Goal: Information Seeking & Learning: Learn about a topic

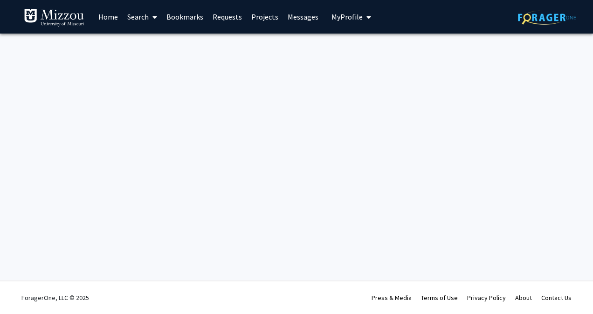
click at [137, 17] on link "Search" at bounding box center [142, 16] width 39 height 33
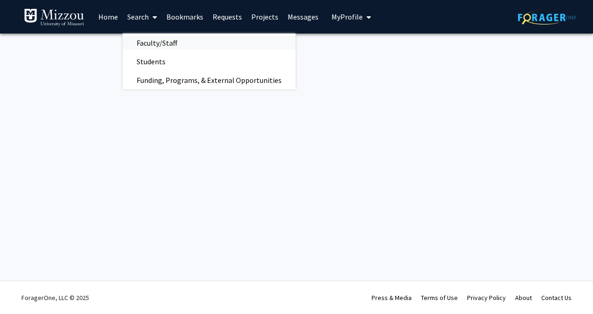
click at [174, 41] on span "Faculty/Staff" at bounding box center [157, 43] width 68 height 19
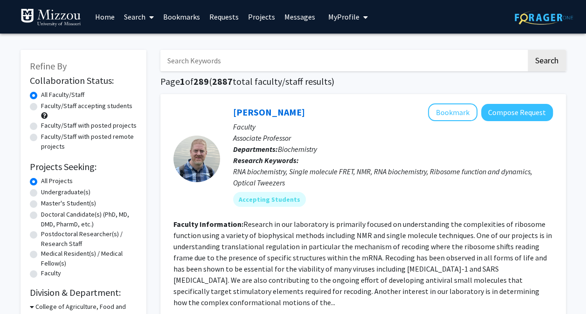
click at [205, 63] on input "Search Keywords" at bounding box center [343, 60] width 366 height 21
type input "3d modeling"
click at [527, 50] on button "Search" at bounding box center [546, 60] width 38 height 21
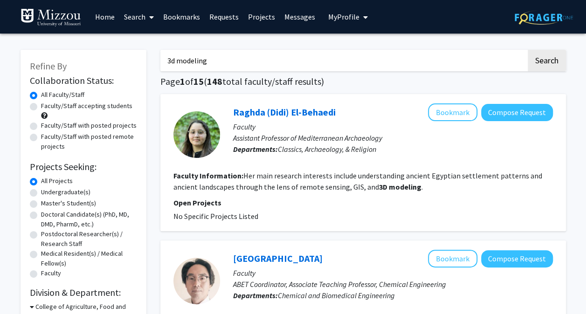
click at [138, 16] on link "Search" at bounding box center [138, 16] width 39 height 33
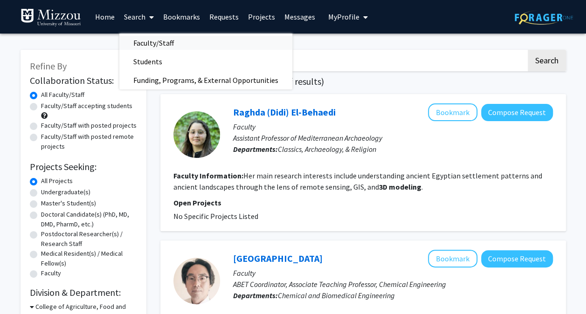
click at [147, 42] on span "Faculty/Staff" at bounding box center [153, 43] width 68 height 19
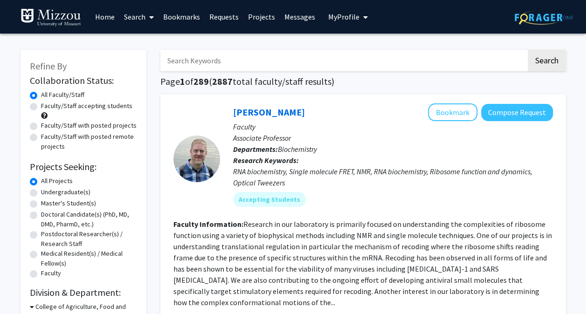
click at [84, 104] on label "Faculty/Staff accepting students" at bounding box center [86, 106] width 91 height 10
click at [47, 104] on input "Faculty/Staff accepting students" at bounding box center [44, 104] width 6 height 6
radio input "true"
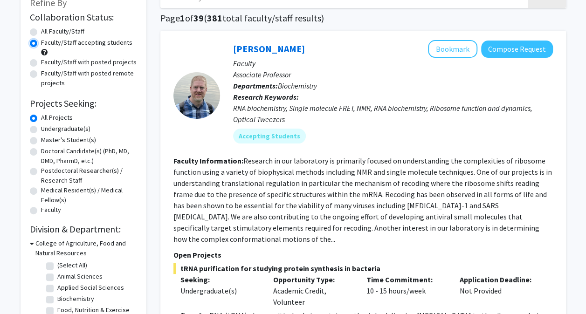
scroll to position [75, 0]
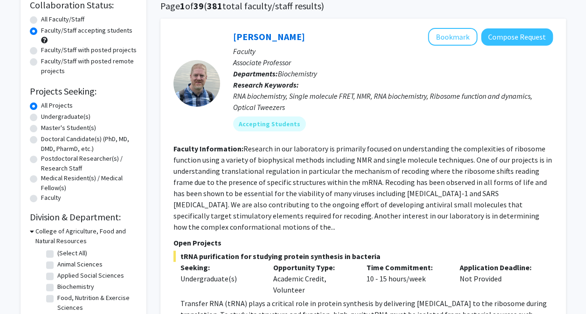
click at [63, 120] on label "Undergraduate(s)" at bounding box center [65, 117] width 49 height 10
click at [47, 118] on input "Undergraduate(s)" at bounding box center [44, 115] width 6 height 6
radio input "true"
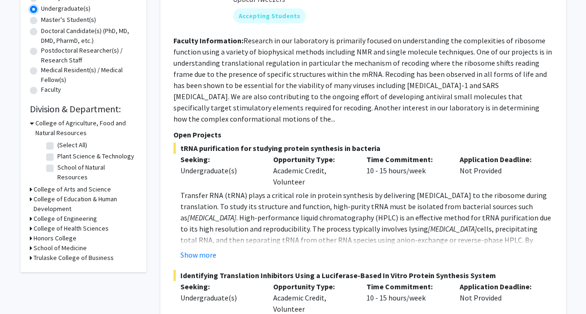
scroll to position [189, 0]
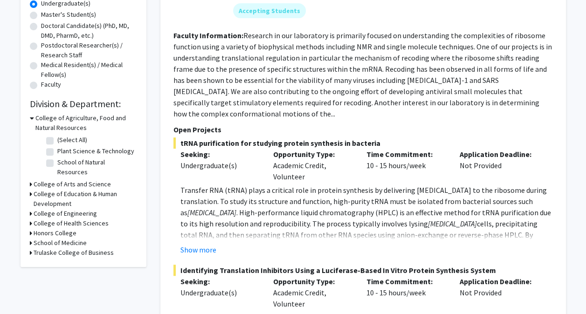
click at [73, 209] on h3 "College of Engineering" at bounding box center [65, 214] width 63 height 10
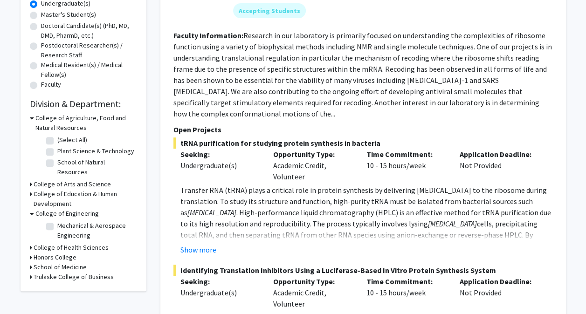
click at [65, 223] on label "Mechanical & Aerospace Engineering" at bounding box center [95, 231] width 77 height 20
click at [63, 223] on input "Mechanical & Aerospace Engineering" at bounding box center [60, 224] width 6 height 6
checkbox input "true"
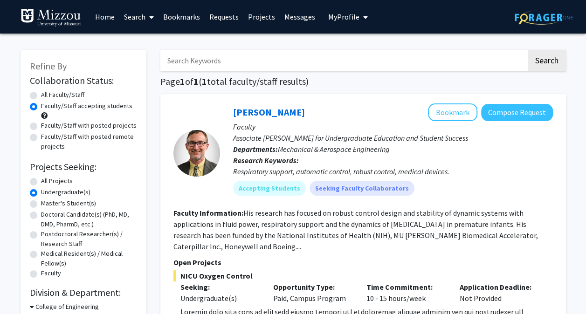
click at [70, 94] on label "All Faculty/Staff" at bounding box center [62, 95] width 43 height 10
click at [47, 94] on input "All Faculty/Staff" at bounding box center [44, 93] width 6 height 6
radio input "true"
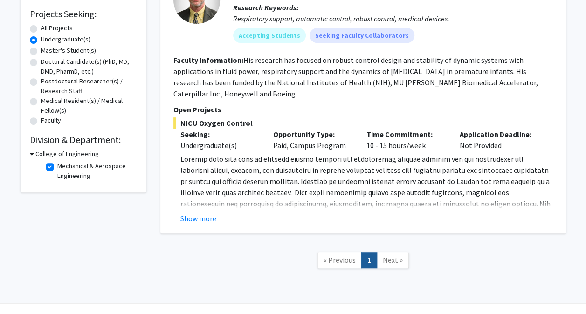
scroll to position [153, 0]
click at [73, 172] on label "Mechanical & Aerospace Engineering" at bounding box center [95, 171] width 77 height 20
click at [63, 167] on input "Mechanical & Aerospace Engineering" at bounding box center [60, 164] width 6 height 6
checkbox input "false"
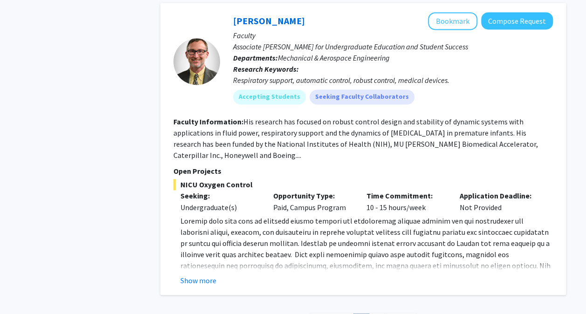
scroll to position [4186, 0]
click at [213, 274] on button "Show more" at bounding box center [198, 279] width 36 height 11
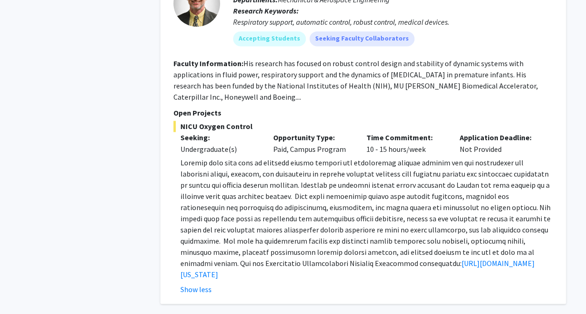
scroll to position [4254, 0]
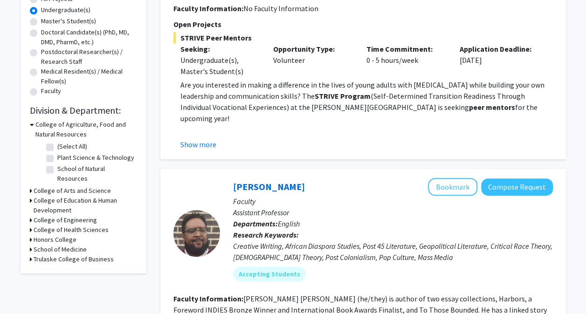
scroll to position [198, 0]
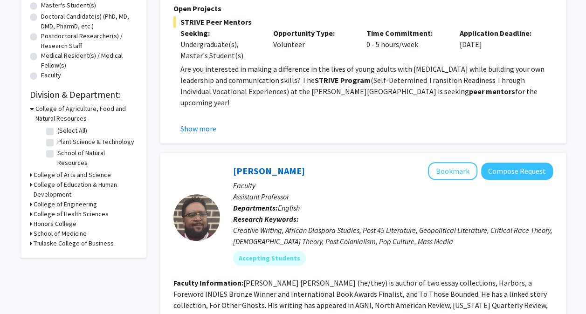
click at [60, 199] on h3 "College of Engineering" at bounding box center [65, 204] width 63 height 10
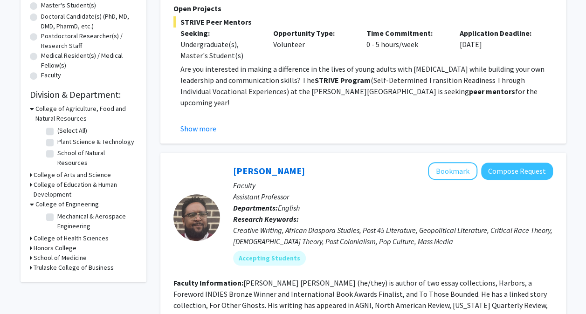
click at [61, 214] on label "Mechanical & Aerospace Engineering" at bounding box center [95, 221] width 77 height 20
click at [61, 214] on input "Mechanical & Aerospace Engineering" at bounding box center [60, 214] width 6 height 6
checkbox input "true"
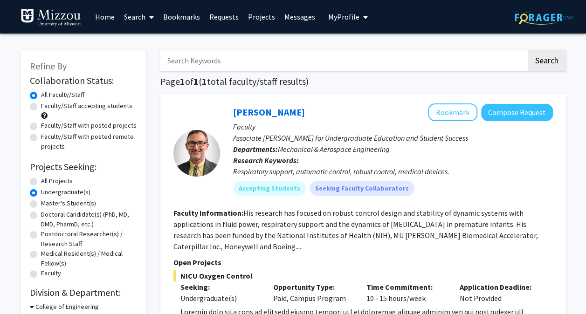
click at [106, 18] on link "Home" at bounding box center [104, 16] width 29 height 33
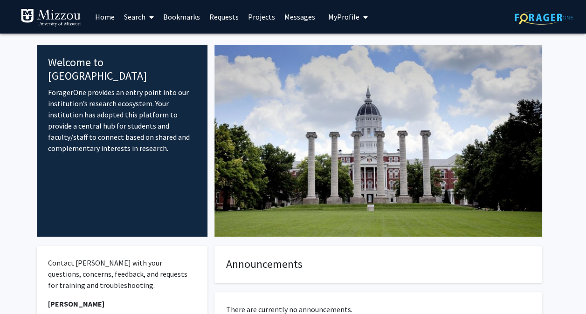
click at [145, 16] on link "Search" at bounding box center [138, 16] width 39 height 33
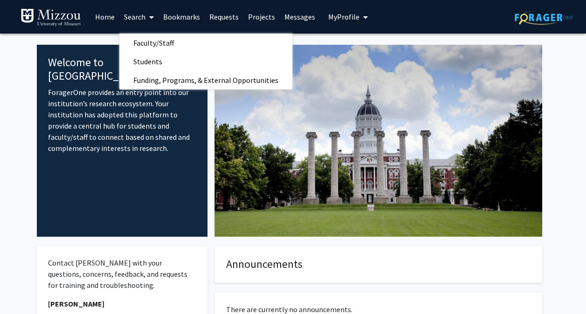
click at [173, 18] on link "Bookmarks" at bounding box center [181, 16] width 46 height 33
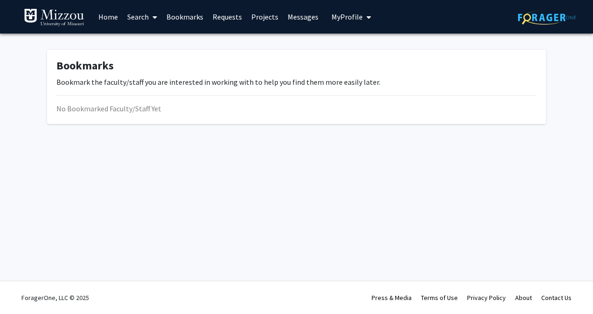
click at [236, 14] on link "Requests" at bounding box center [227, 16] width 39 height 33
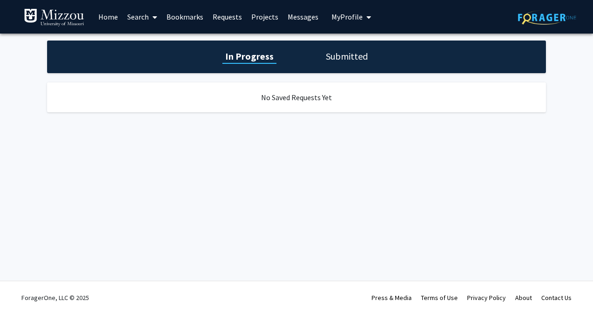
click at [268, 18] on link "Projects" at bounding box center [264, 16] width 36 height 33
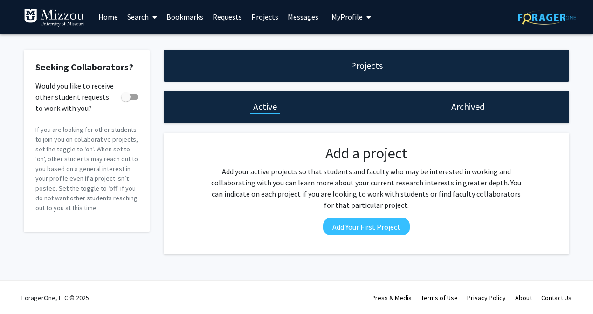
click at [302, 14] on link "Messages" at bounding box center [303, 16] width 40 height 33
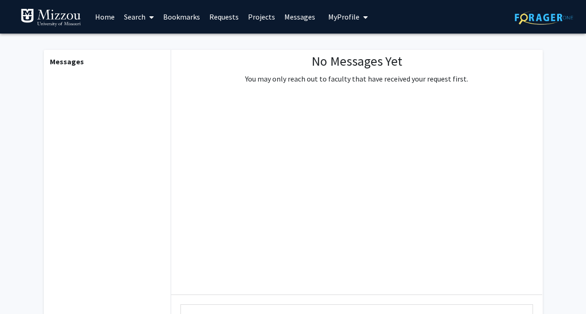
click at [334, 15] on span "My Profile" at bounding box center [343, 16] width 31 height 9
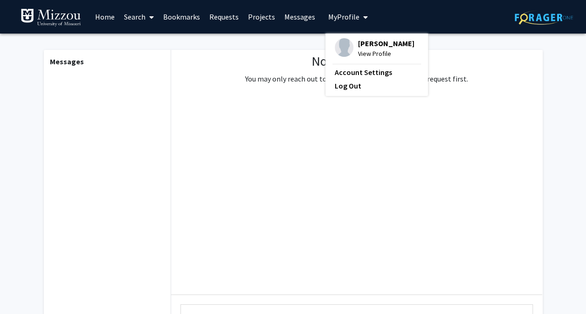
click at [146, 17] on span at bounding box center [149, 17] width 8 height 33
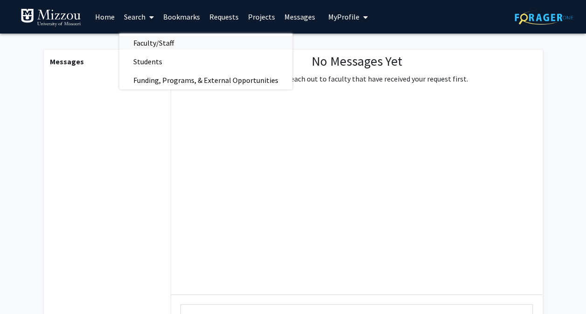
click at [158, 46] on span "Faculty/Staff" at bounding box center [153, 43] width 68 height 19
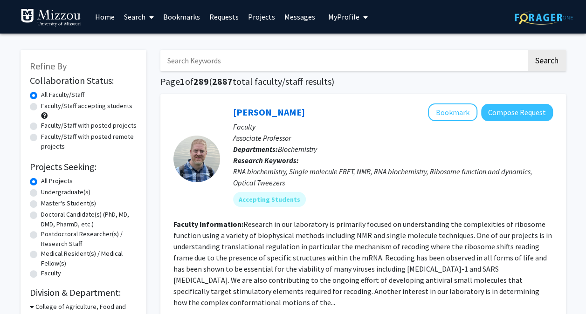
click at [241, 59] on input "Search Keywords" at bounding box center [343, 60] width 366 height 21
click at [527, 50] on button "Search" at bounding box center [546, 60] width 38 height 21
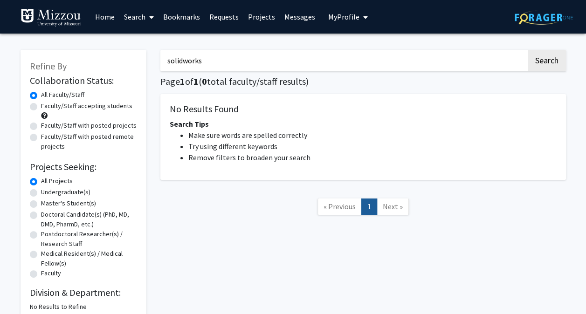
click at [241, 59] on input "solidworks" at bounding box center [343, 60] width 366 height 21
click at [527, 50] on button "Search" at bounding box center [546, 60] width 38 height 21
click at [241, 59] on input "autodesk" at bounding box center [343, 60] width 366 height 21
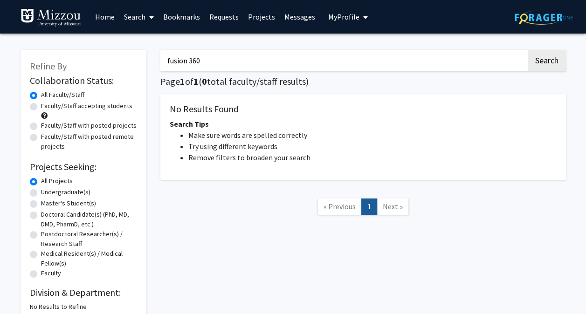
click at [527, 50] on button "Search" at bounding box center [546, 60] width 38 height 21
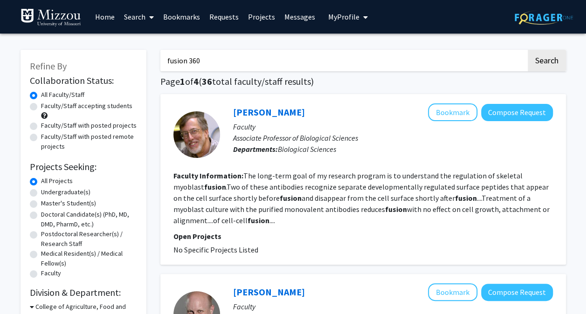
click at [241, 59] on input "fusion 360" at bounding box center [343, 60] width 366 height 21
type input "a"
click at [527, 50] on button "Search" at bounding box center [546, 60] width 38 height 21
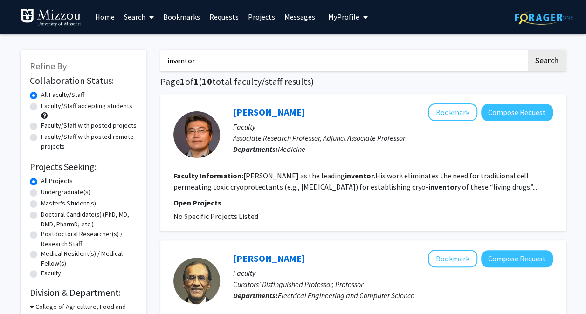
click at [194, 69] on input "inventor" at bounding box center [343, 60] width 366 height 21
click at [527, 50] on button "Search" at bounding box center [546, 60] width 38 height 21
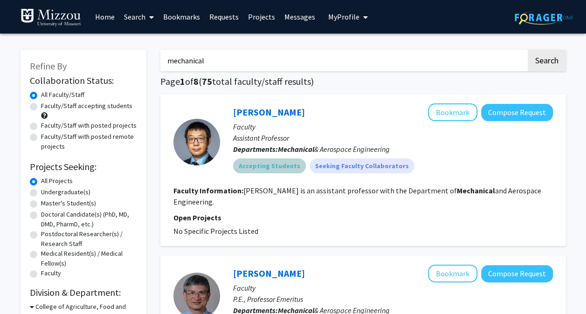
drag, startPoint x: 281, startPoint y: 166, endPoint x: 265, endPoint y: 168, distance: 16.9
click at [265, 168] on mat-chip "Accepting Students" at bounding box center [269, 165] width 73 height 15
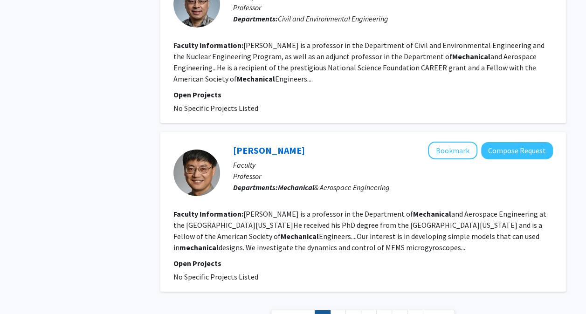
scroll to position [1493, 0]
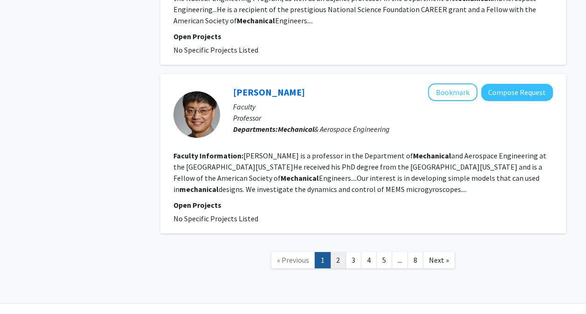
click at [341, 252] on link "2" at bounding box center [338, 260] width 16 height 16
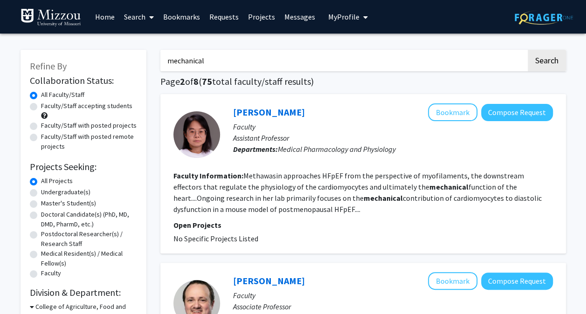
click at [294, 51] on input "mechanical" at bounding box center [343, 60] width 366 height 21
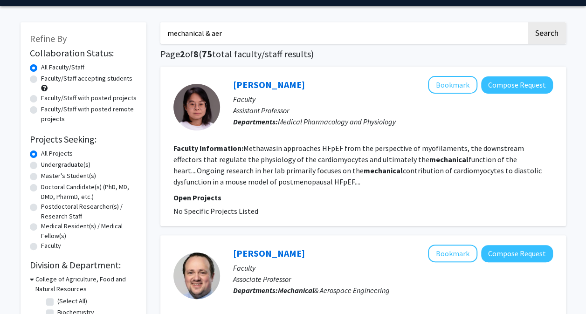
scroll to position [28, 0]
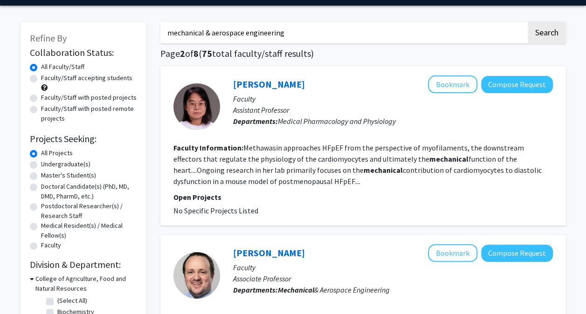
type input "mechanical & aerospace engineering"
click at [527, 22] on button "Search" at bounding box center [546, 32] width 38 height 21
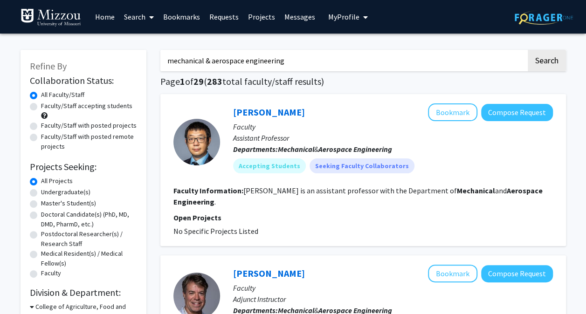
scroll to position [25, 0]
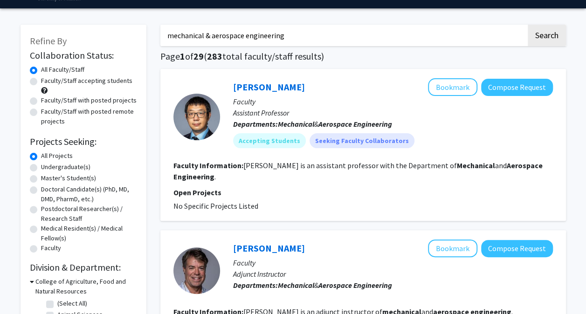
click at [40, 169] on div "Undergraduate(s)" at bounding box center [83, 167] width 107 height 11
click at [41, 169] on label "Undergraduate(s)" at bounding box center [65, 167] width 49 height 10
click at [41, 168] on input "Undergraduate(s)" at bounding box center [44, 165] width 6 height 6
radio input "true"
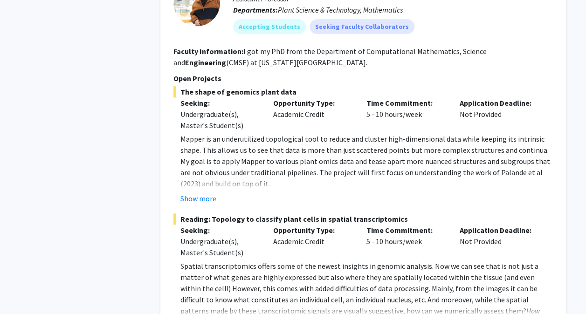
scroll to position [396, 0]
click at [210, 197] on button "Show more" at bounding box center [198, 197] width 36 height 11
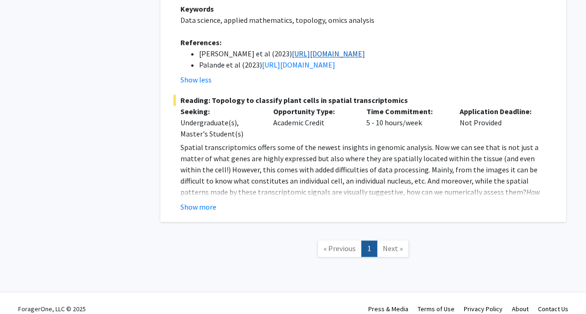
scroll to position [604, 0]
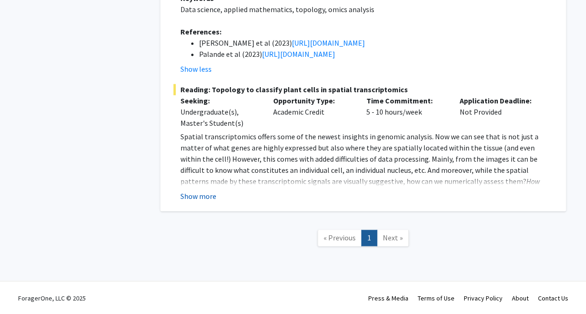
click at [210, 195] on button "Show more" at bounding box center [198, 196] width 36 height 11
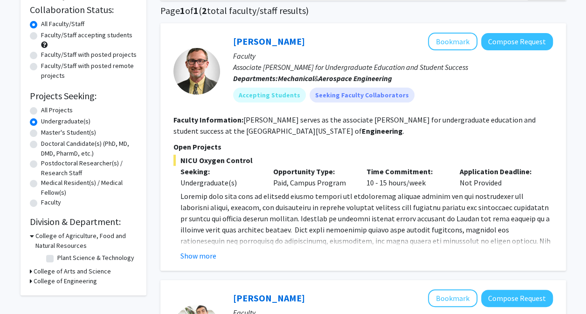
scroll to position [57, 0]
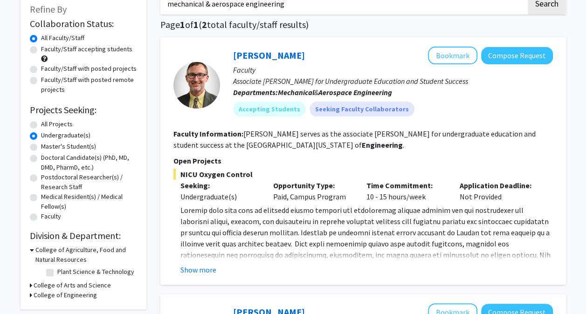
click at [41, 123] on label "All Projects" at bounding box center [57, 124] width 32 height 10
click at [41, 123] on input "All Projects" at bounding box center [44, 122] width 6 height 6
radio input "true"
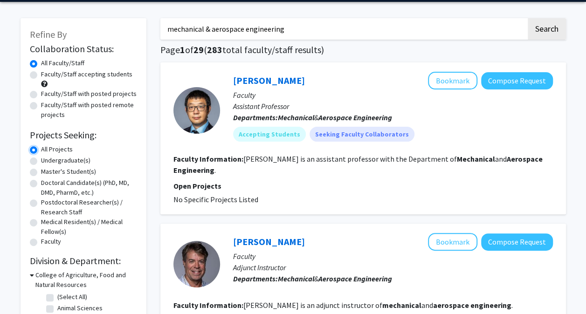
scroll to position [33, 0]
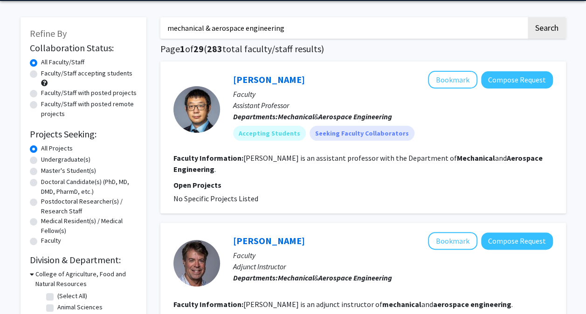
click at [41, 73] on label "Faculty/Staff accepting students" at bounding box center [86, 73] width 91 height 10
click at [41, 73] on input "Faculty/Staff accepting students" at bounding box center [44, 71] width 6 height 6
radio input "true"
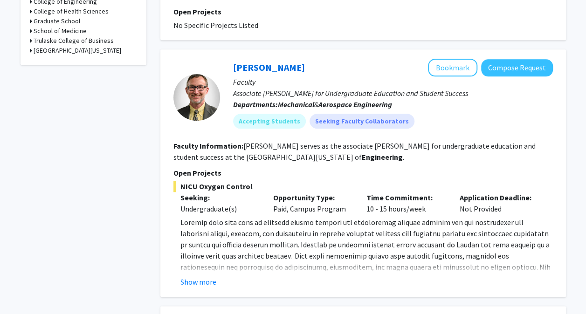
scroll to position [411, 0]
drag, startPoint x: 258, startPoint y: 47, endPoint x: 212, endPoint y: 126, distance: 91.8
click at [212, 142] on b "Faculty Information:" at bounding box center [208, 146] width 70 height 9
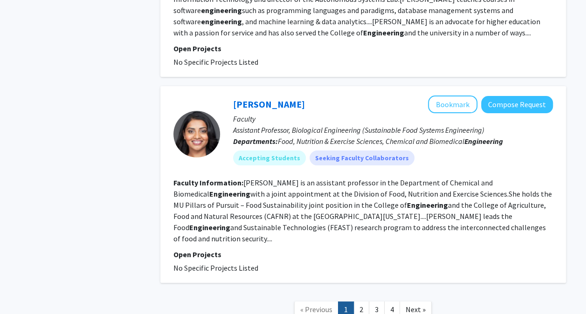
scroll to position [1790, 0]
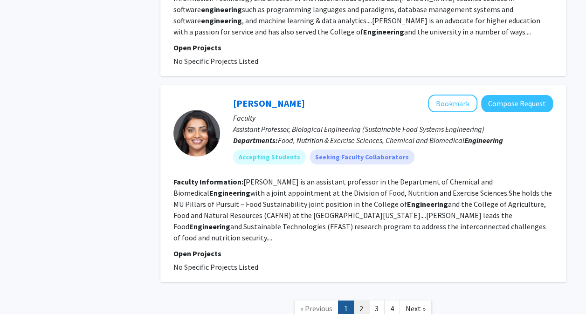
click at [361, 300] on link "2" at bounding box center [361, 308] width 16 height 16
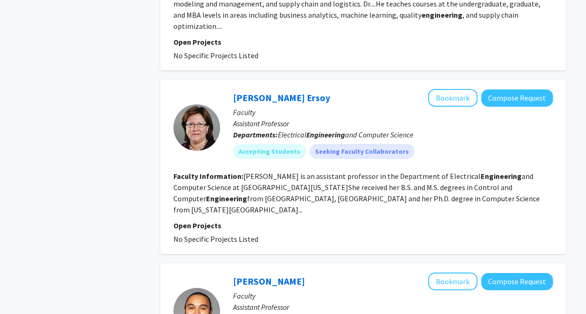
scroll to position [1653, 0]
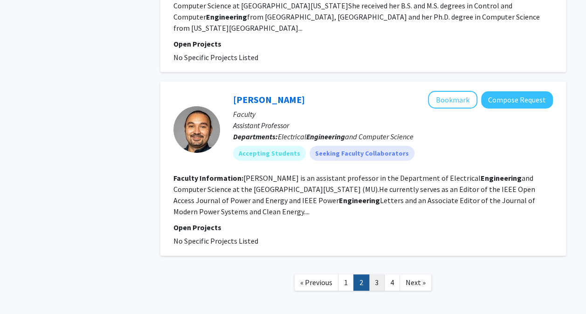
click at [375, 274] on link "3" at bounding box center [376, 282] width 16 height 16
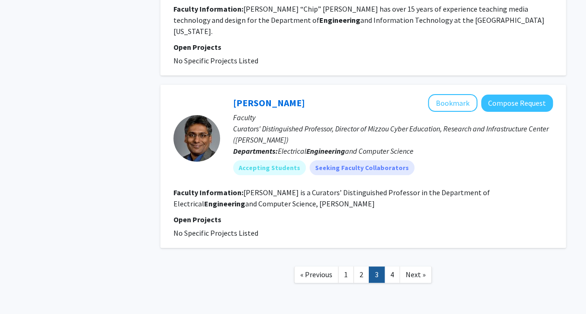
scroll to position [1764, 0]
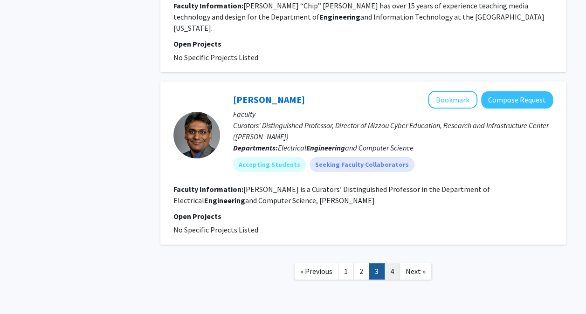
click at [387, 263] on link "4" at bounding box center [392, 271] width 16 height 16
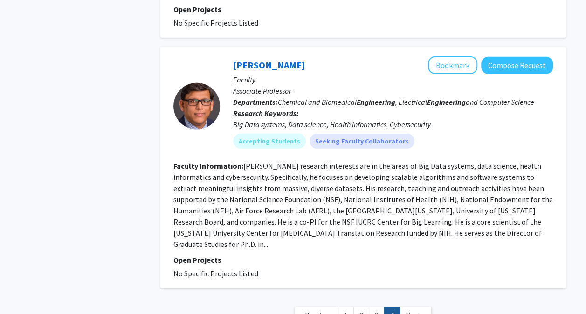
scroll to position [1322, 0]
